Goal: Ask a question

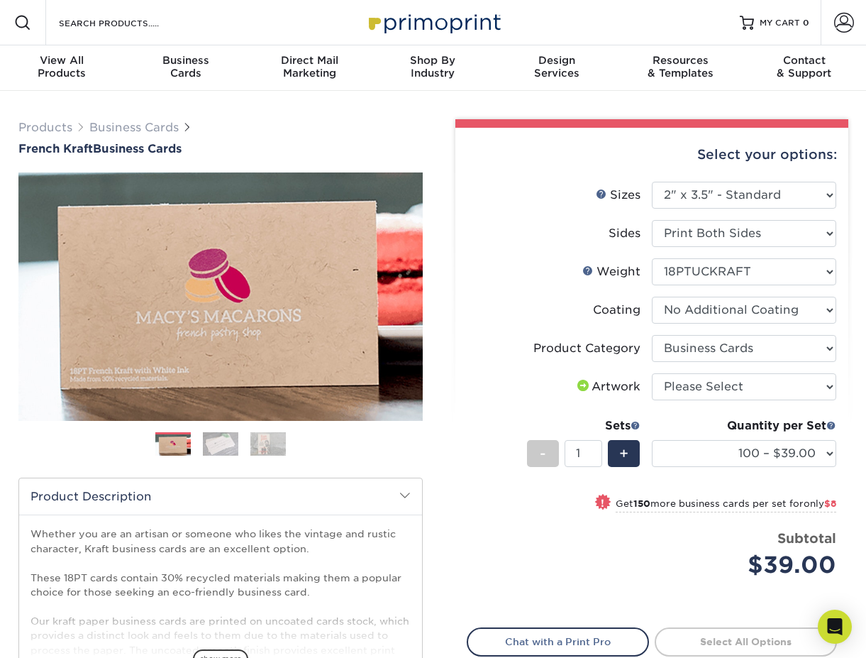
select select "2.00x3.50"
select select "13abbda7-1d64-4f25-8bb2-c179b224825d"
select select "3b5148f1-0588-4f88-a218-97bcfdce65c1"
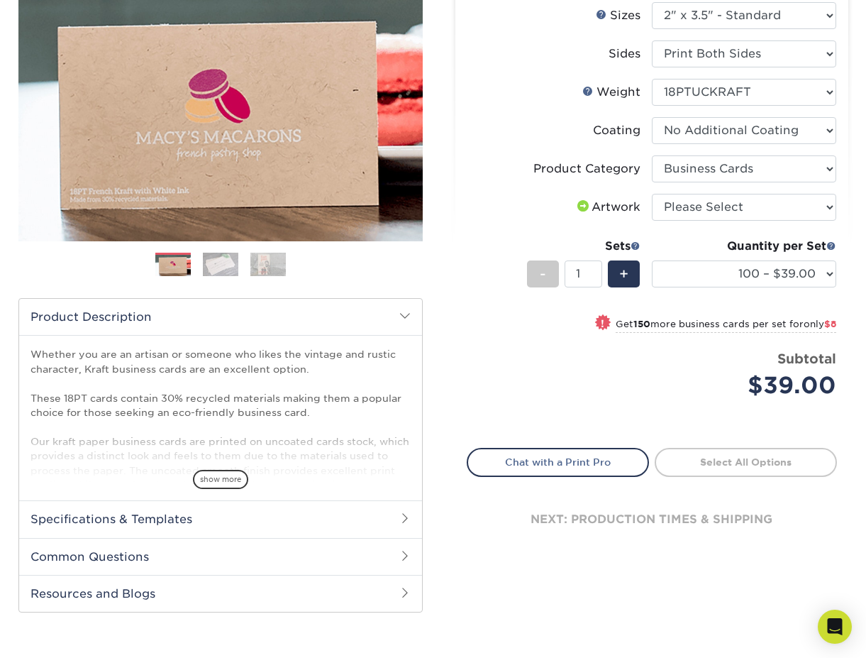
scroll to position [187, 0]
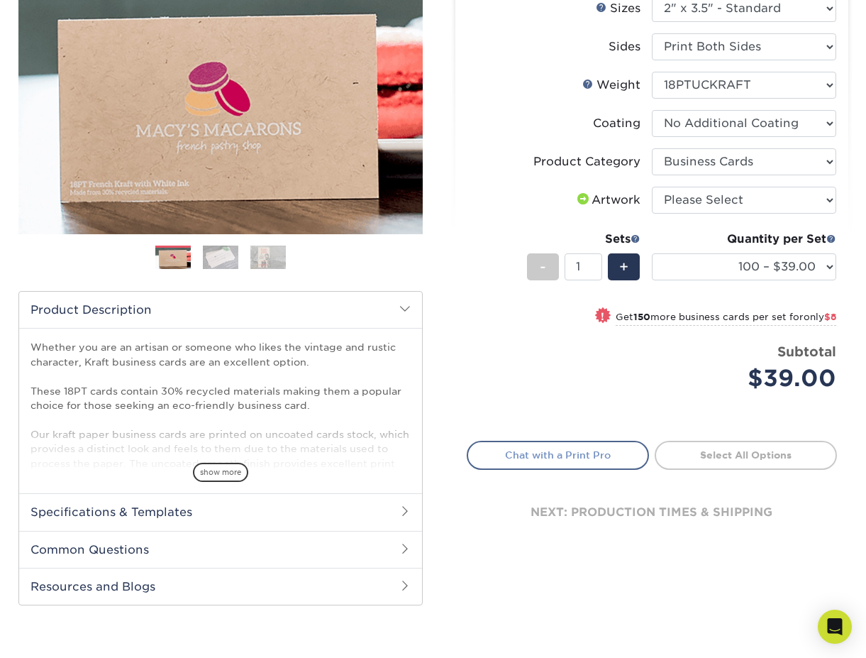
click at [549, 450] on link "Chat with a Print Pro" at bounding box center [558, 455] width 182 height 28
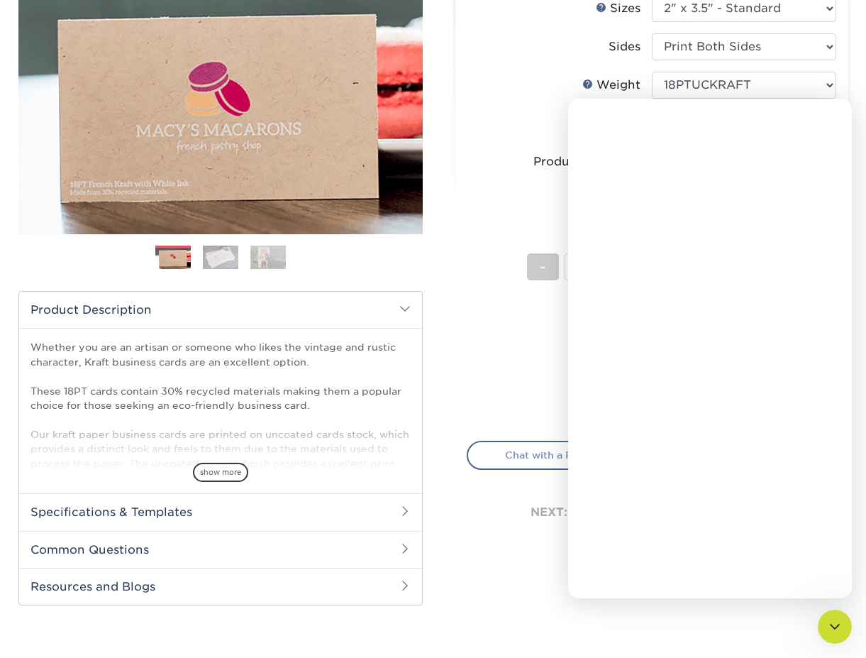
scroll to position [0, 0]
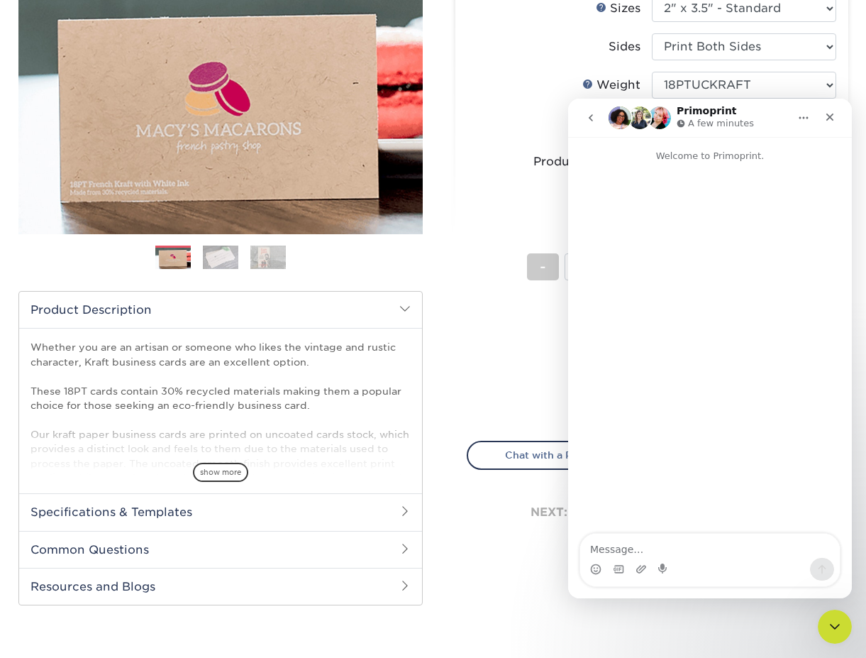
click at [699, 548] on textarea "Message…" at bounding box center [710, 545] width 260 height 24
type textarea "I have a question about print capabilities"
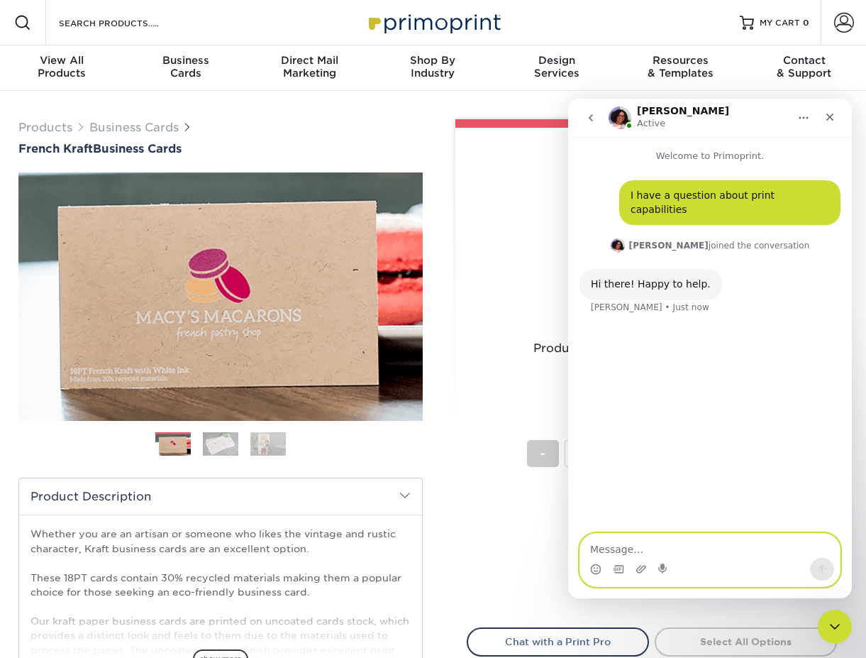
click at [713, 543] on textarea "Message…" at bounding box center [710, 545] width 260 height 24
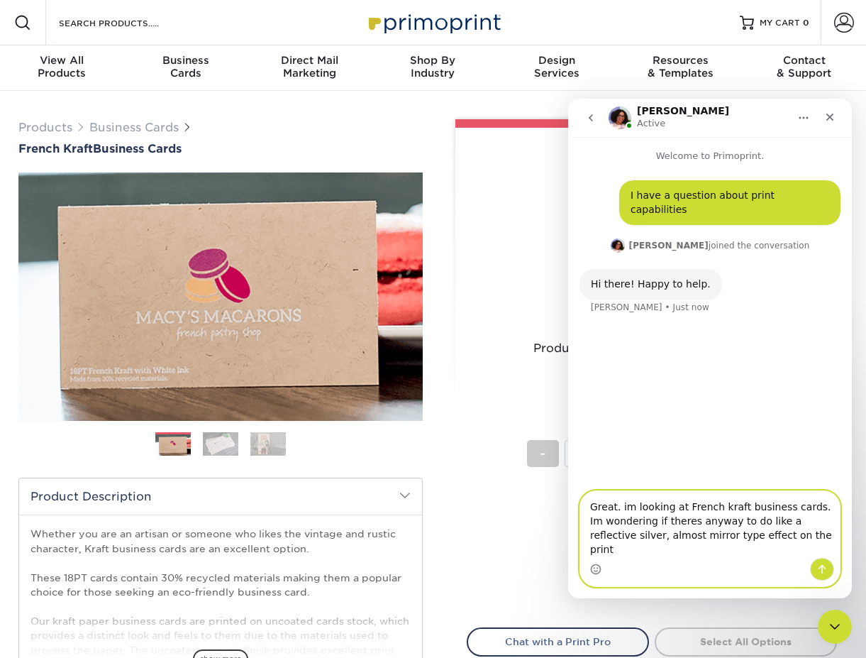
type textarea "Great. im looking at French kraft business cards. Im wondering if theres anyway…"
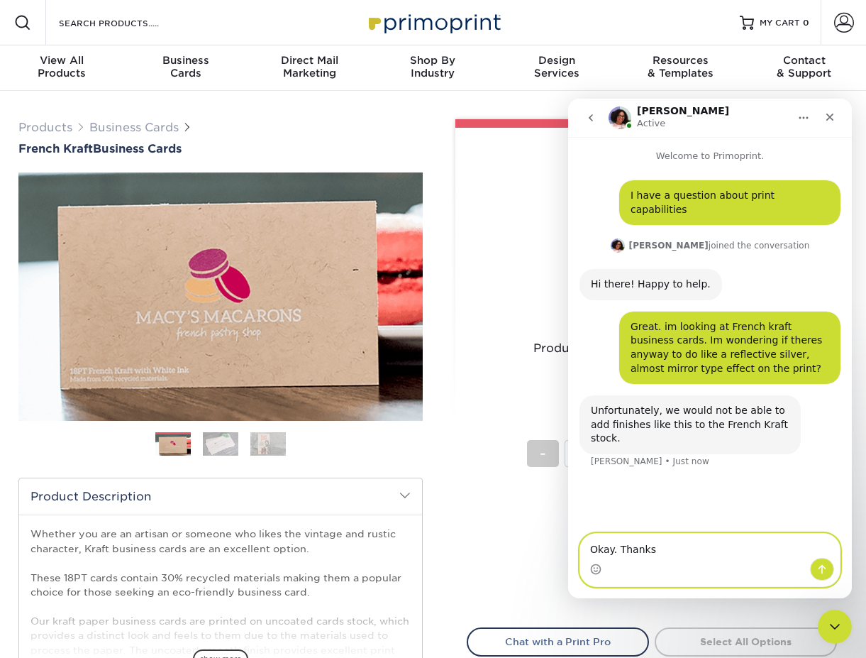
type textarea "Okay. Thanks!"
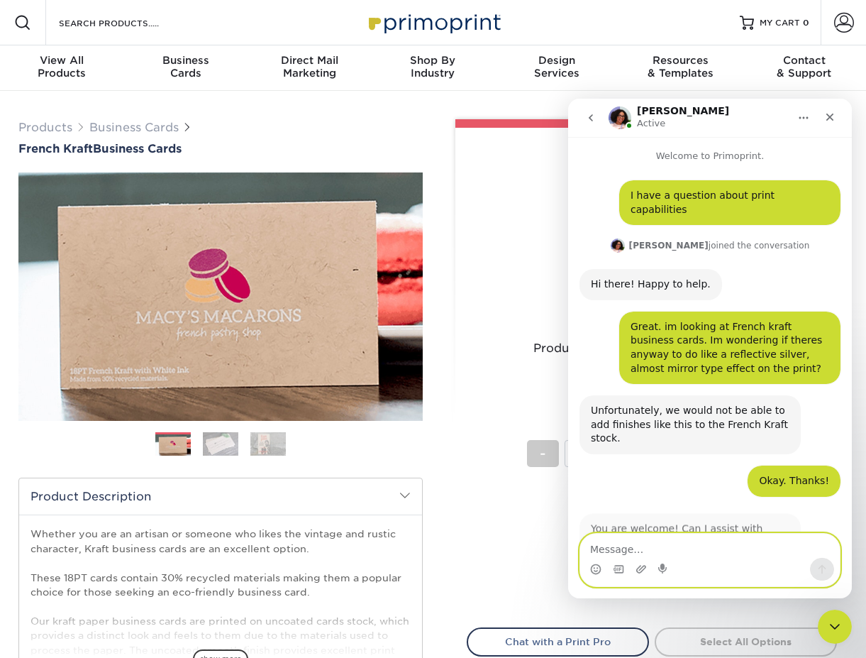
scroll to position [21, 0]
